Goal: Find specific page/section: Find specific page/section

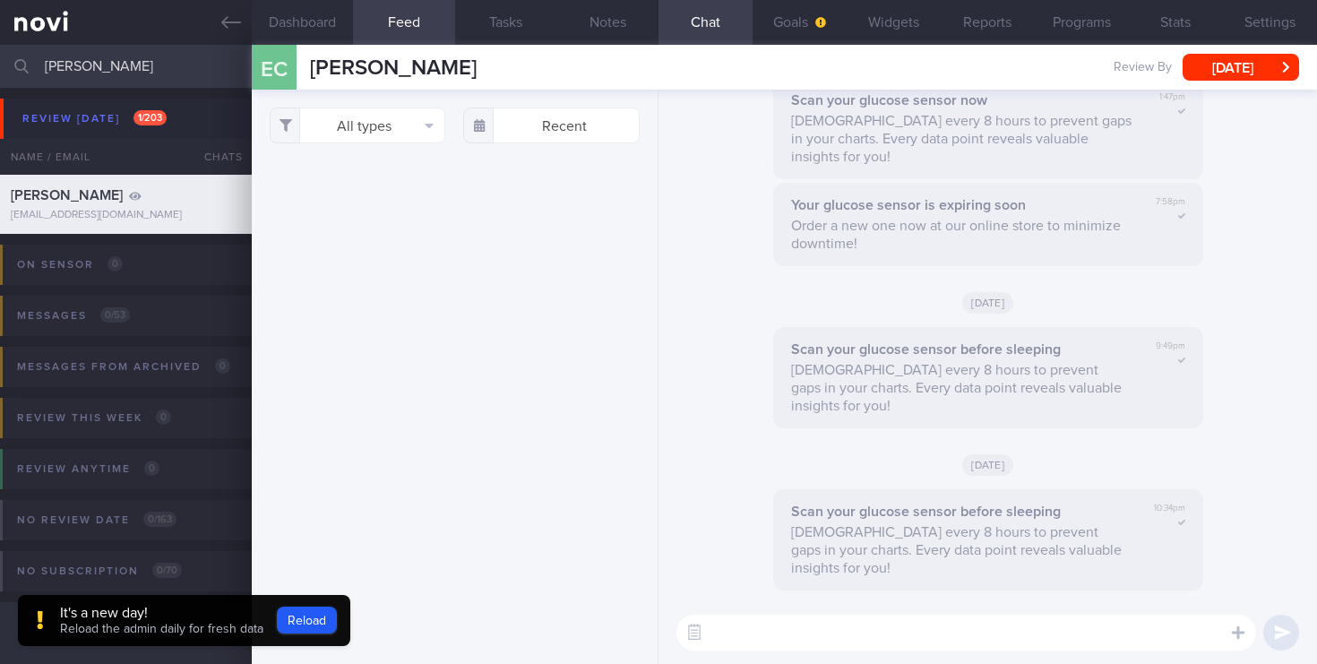
select select "5"
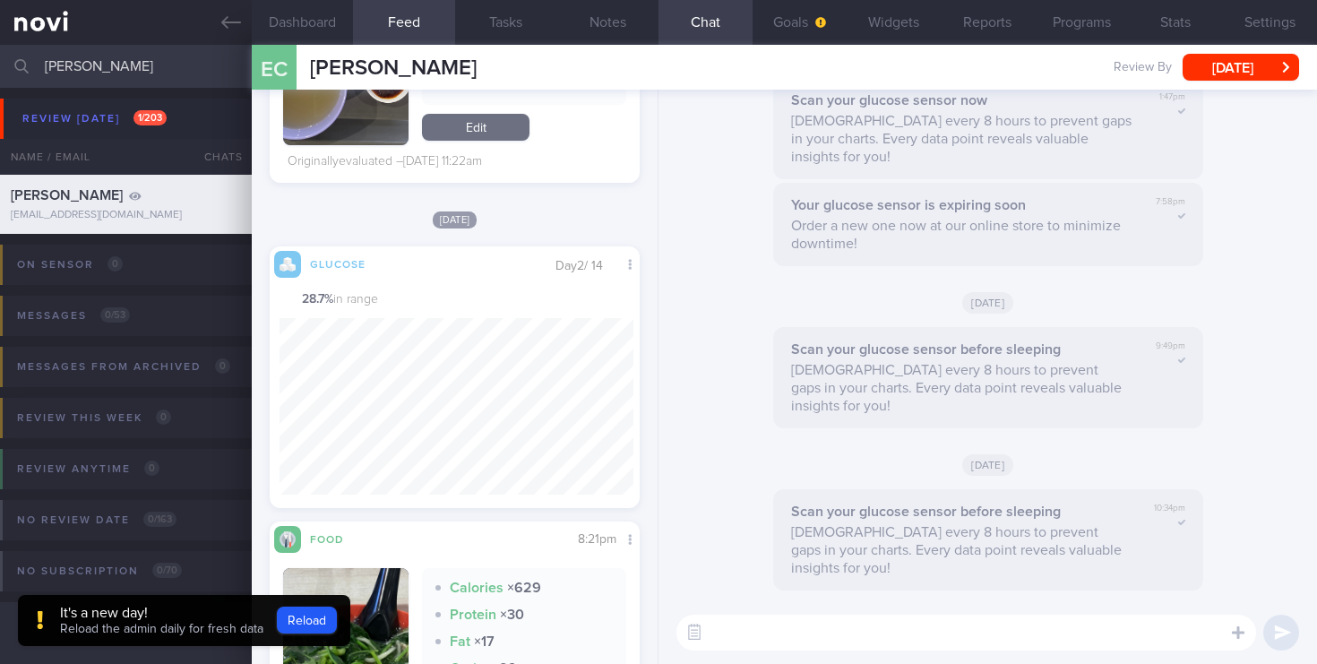
drag, startPoint x: 122, startPoint y: 75, endPoint x: 0, endPoint y: 66, distance: 122.2
click at [0, 66] on input "[PERSON_NAME]" at bounding box center [658, 66] width 1317 height 43
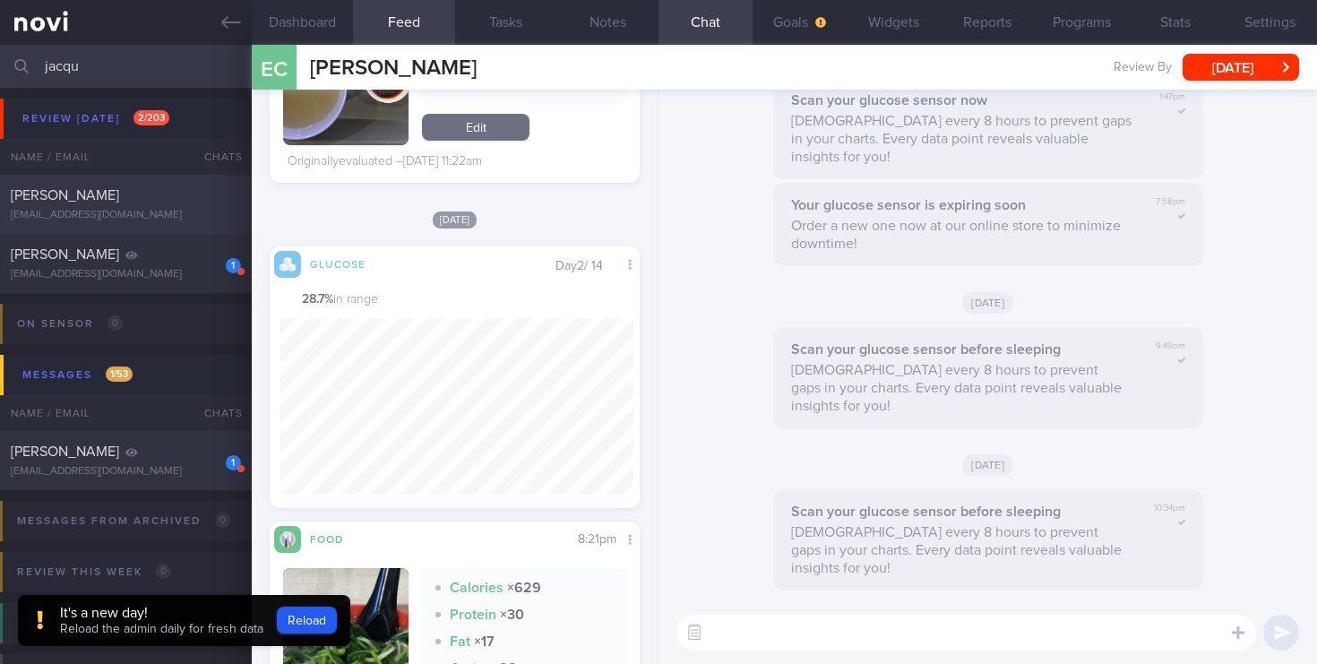
type input "jacqu"
click at [130, 197] on div "[PERSON_NAME]" at bounding box center [124, 195] width 226 height 18
type input "2025"
type input "[DATE]"
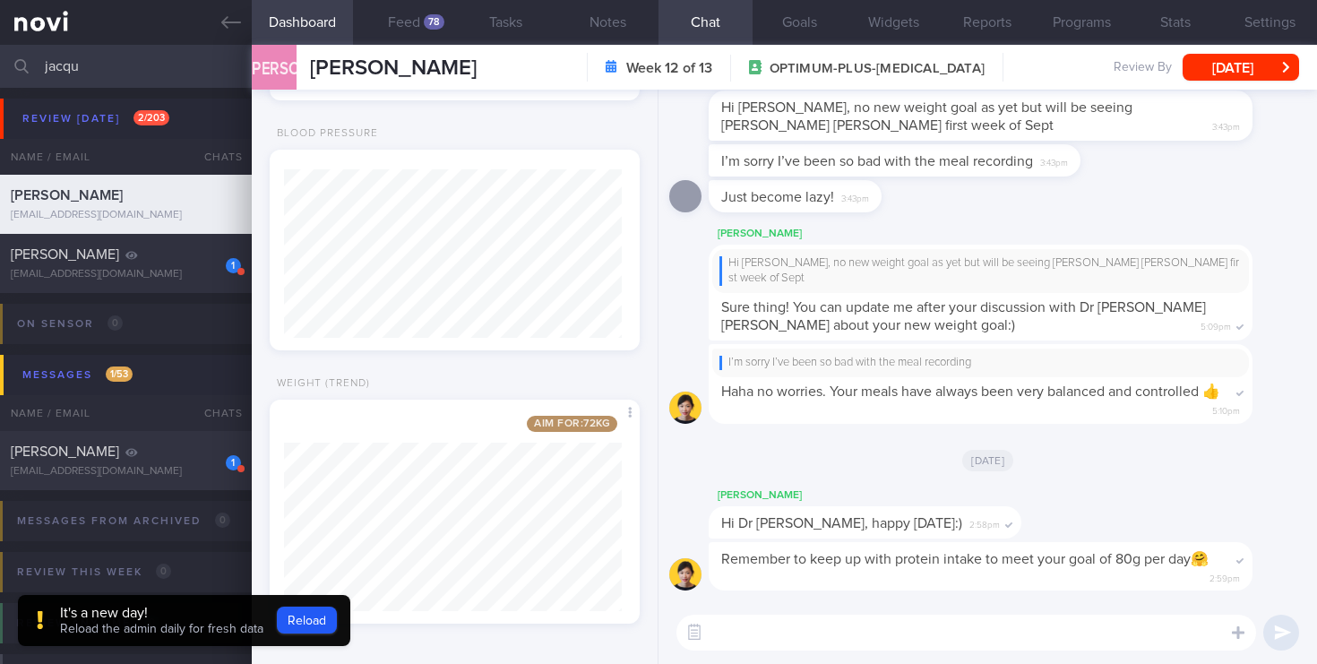
scroll to position [570, 0]
